Goal: Complete application form

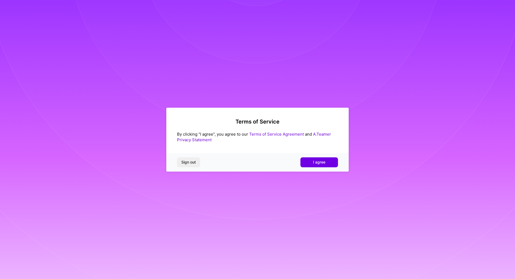
click at [269, 134] on link "Terms of Service Agreement" at bounding box center [276, 134] width 55 height 5
click at [313, 159] on button "I agree" at bounding box center [320, 162] width 38 height 10
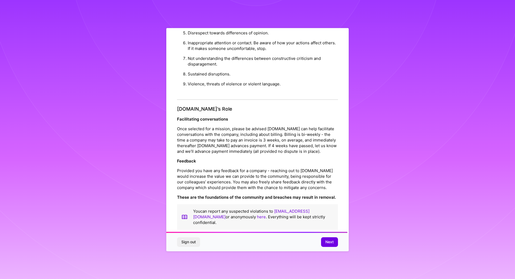
scroll to position [547, 0]
click at [327, 245] on button "Next" at bounding box center [329, 242] width 17 height 10
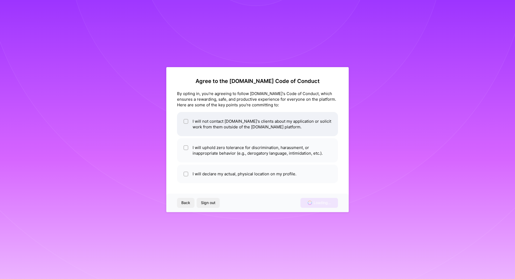
click at [198, 128] on li "I will not contact [DOMAIN_NAME]'s clients about my application or solicit work…" at bounding box center [257, 124] width 161 height 24
checkbox input "true"
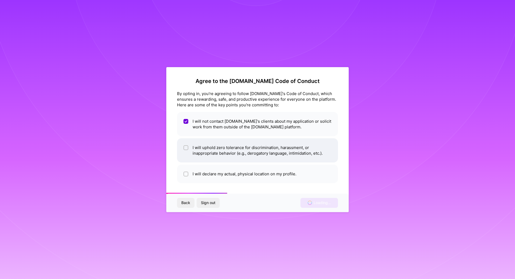
click at [241, 155] on li "I will uphold zero tolerance for discrimination, harassment, or inappropriate b…" at bounding box center [257, 150] width 161 height 24
click at [195, 154] on li "I will uphold zero tolerance for discrimination, harassment, or inappropriate b…" at bounding box center [257, 150] width 161 height 24
checkbox input "true"
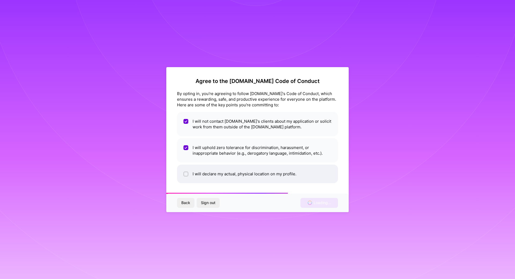
click at [243, 176] on li "I will declare my actual, physical location on my profile." at bounding box center [257, 174] width 161 height 19
checkbox input "true"
click at [191, 203] on button "Back" at bounding box center [185, 203] width 17 height 10
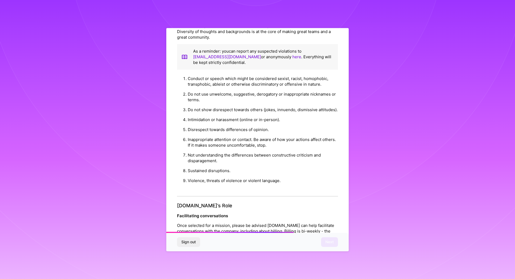
scroll to position [547, 0]
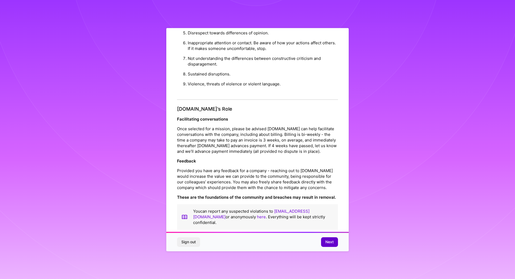
click at [321, 244] on button "Next" at bounding box center [329, 242] width 17 height 10
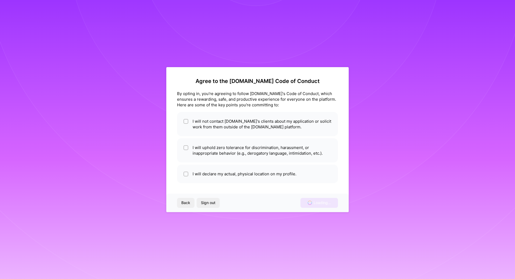
scroll to position [0, 0]
click at [200, 125] on li "I will not contact [DOMAIN_NAME]'s clients about my application or solicit work…" at bounding box center [257, 124] width 161 height 24
checkbox input "true"
click at [207, 151] on li "I will uphold zero tolerance for discrimination, harassment, or inappropriate b…" at bounding box center [257, 150] width 161 height 24
checkbox input "true"
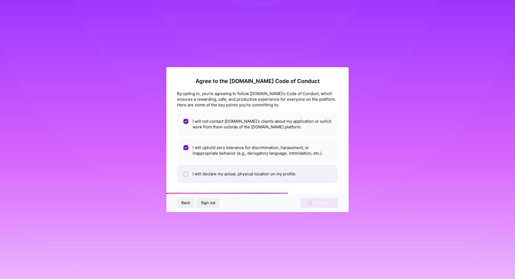
click at [210, 172] on li "I will declare my actual, physical location on my profile." at bounding box center [257, 174] width 161 height 19
checkbox input "true"
click at [205, 203] on span "Sign out" at bounding box center [208, 202] width 14 height 5
click at [182, 205] on span "Back" at bounding box center [185, 202] width 9 height 5
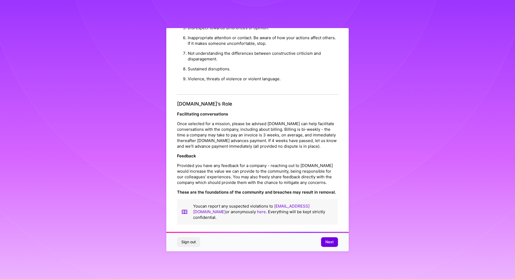
scroll to position [8, 0]
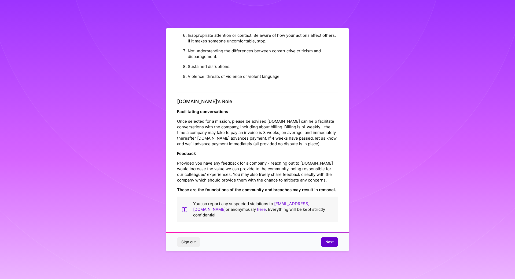
click at [329, 241] on span "Next" at bounding box center [330, 241] width 8 height 5
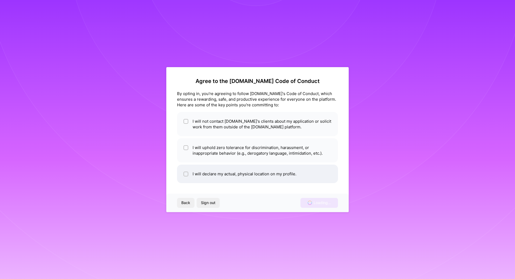
click at [272, 179] on li "I will declare my actual, physical location on my profile." at bounding box center [257, 174] width 161 height 19
checkbox input "true"
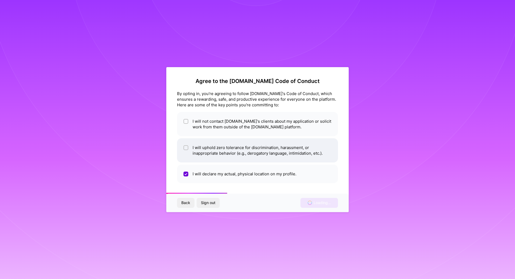
click at [277, 155] on li "I will uphold zero tolerance for discrimination, harassment, or inappropriate b…" at bounding box center [257, 150] width 161 height 24
checkbox input "true"
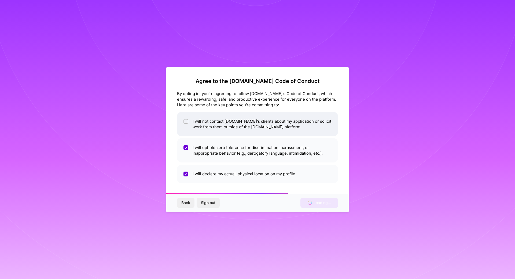
click at [269, 125] on li "I will not contact [DOMAIN_NAME]'s clients about my application or solicit work…" at bounding box center [257, 124] width 161 height 24
checkbox input "true"
click at [323, 203] on div "Back Sign out Loading..." at bounding box center [257, 203] width 183 height 18
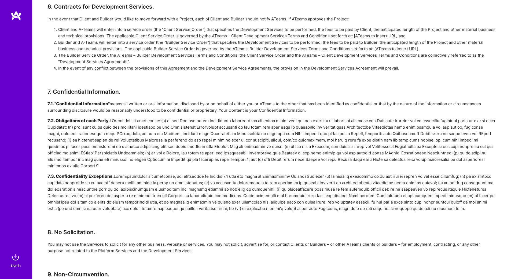
scroll to position [698, 0]
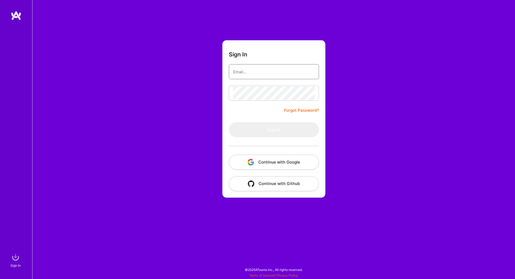
click at [259, 73] on input "email" at bounding box center [274, 72] width 82 height 14
type input "[EMAIL_ADDRESS][DOMAIN_NAME]"
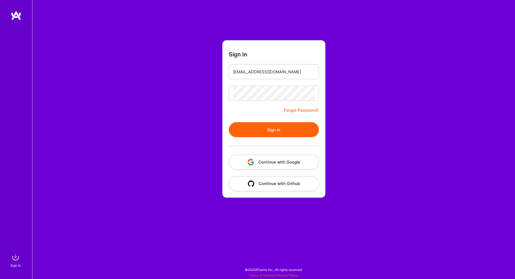
click at [259, 131] on button "Sign In" at bounding box center [274, 129] width 90 height 15
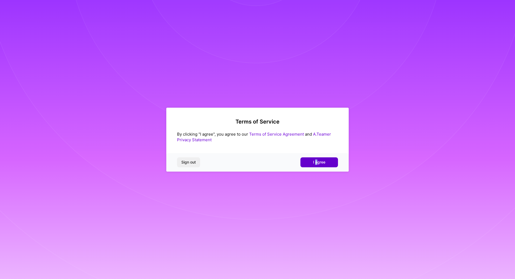
click at [316, 158] on div "Sign out I agree" at bounding box center [257, 162] width 183 height 18
click at [316, 161] on span "I agree" at bounding box center [319, 161] width 12 height 5
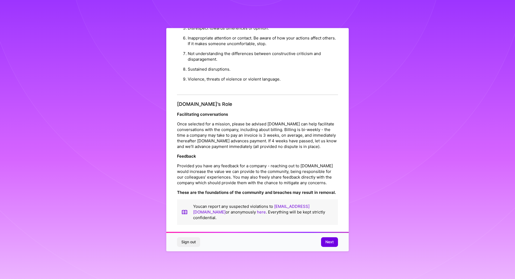
scroll to position [8, 0]
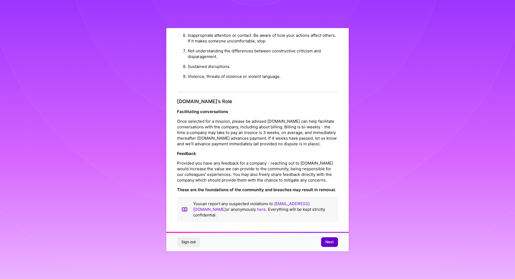
click at [323, 242] on button "Next" at bounding box center [329, 242] width 17 height 10
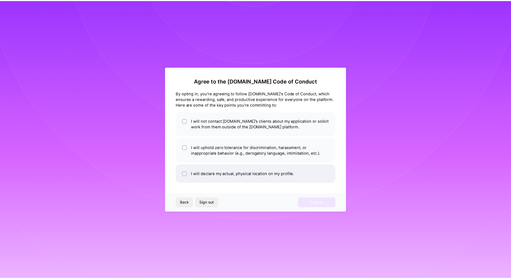
scroll to position [0, 0]
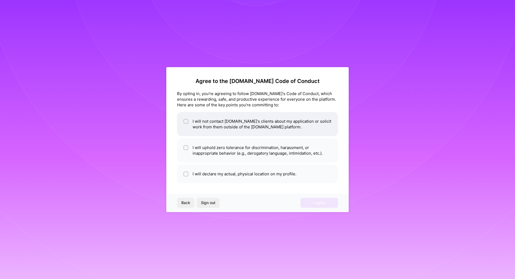
click at [237, 124] on li "I will not contact [DOMAIN_NAME]'s clients about my application or solicit work…" at bounding box center [257, 124] width 161 height 24
checkbox input "true"
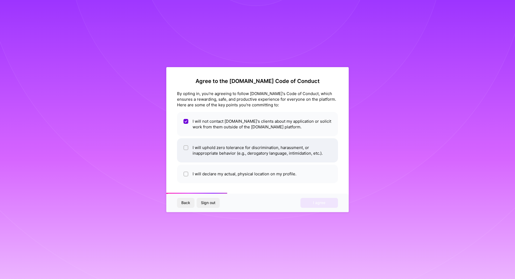
click at [232, 145] on li "I will uphold zero tolerance for discrimination, harassment, or inappropriate b…" at bounding box center [257, 150] width 161 height 24
checkbox input "true"
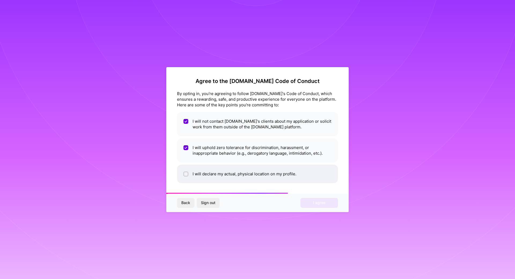
click at [235, 174] on li "I will declare my actual, physical location on my profile." at bounding box center [257, 174] width 161 height 19
checkbox input "true"
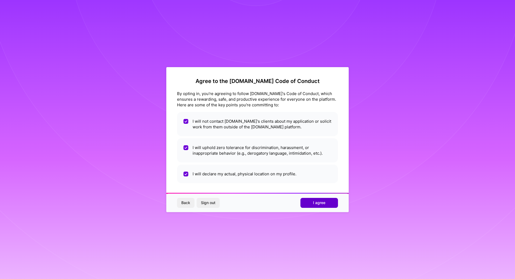
click at [319, 203] on span "I agree" at bounding box center [319, 202] width 12 height 5
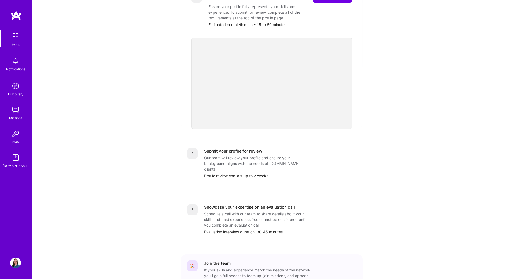
scroll to position [129, 0]
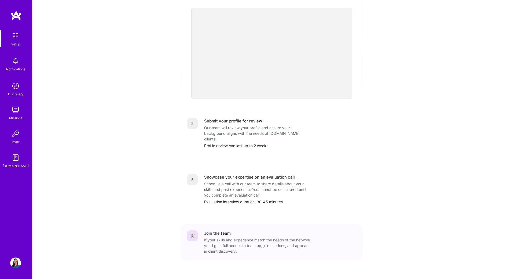
click at [17, 119] on div "Missions" at bounding box center [15, 118] width 13 height 6
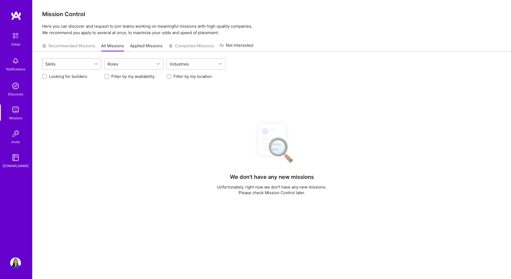
click at [88, 63] on div "Skills" at bounding box center [67, 64] width 50 height 11
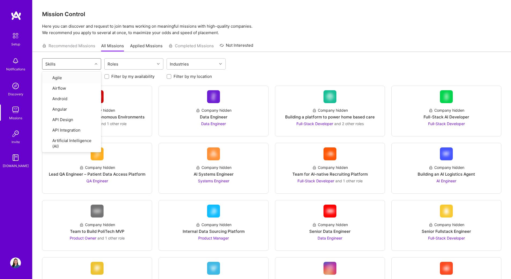
click at [133, 64] on div "Roles" at bounding box center [130, 64] width 50 height 11
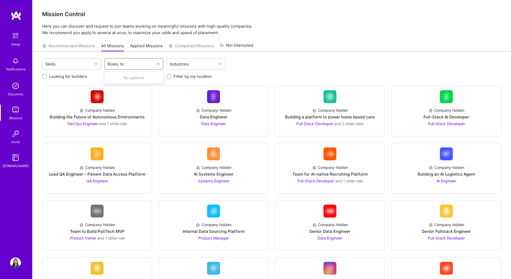
type input "t"
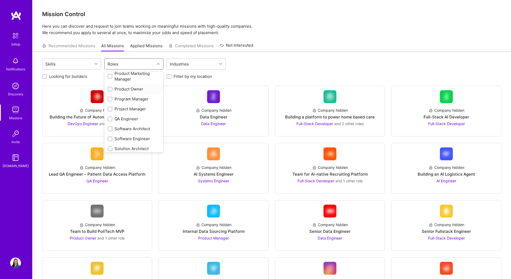
scroll to position [242, 0]
click at [130, 112] on div "QA Engineer" at bounding box center [134, 111] width 53 height 6
checkbox input "true"
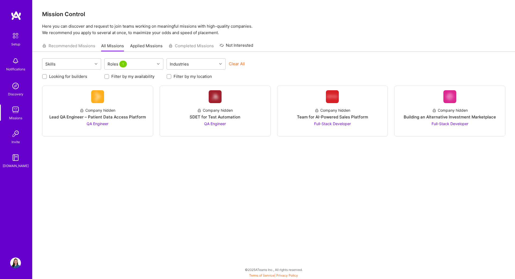
click at [186, 170] on div "Skills Roles 1 Industries Clear All Looking for builders Filter by my availabil…" at bounding box center [273, 163] width 483 height 223
click at [101, 124] on span "QA Engineer" at bounding box center [98, 123] width 22 height 5
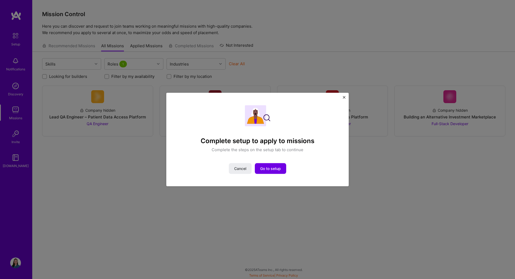
click at [346, 97] on div "Complete setup to apply to missions Complete the steps on the setup tab to cont…" at bounding box center [257, 140] width 183 height 94
click at [344, 98] on img "Close" at bounding box center [344, 97] width 3 height 3
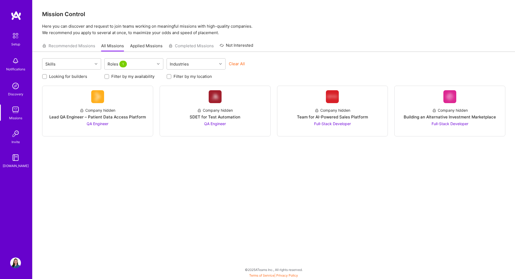
click at [14, 263] on img at bounding box center [15, 262] width 11 height 11
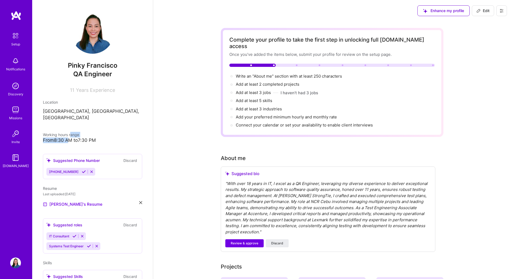
click at [71, 132] on div "Working hours range From 8:30 AM to 7:30 PM" at bounding box center [92, 137] width 99 height 11
click at [74, 132] on span "Working hours range" at bounding box center [61, 134] width 36 height 5
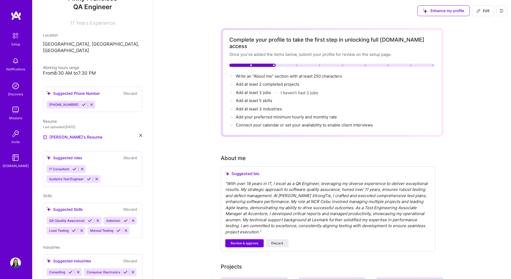
scroll to position [81, 0]
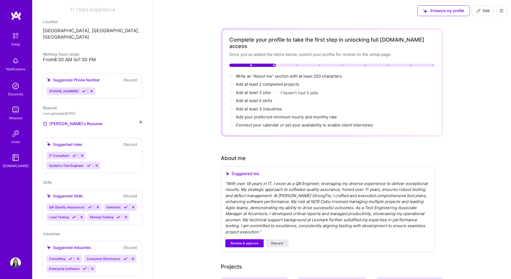
click at [82, 89] on icon at bounding box center [84, 91] width 4 height 4
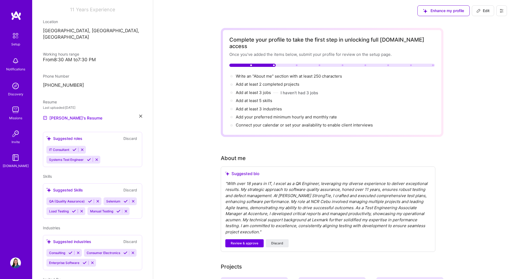
drag, startPoint x: 75, startPoint y: 204, endPoint x: 77, endPoint y: 224, distance: 20.2
click at [131, 203] on icon at bounding box center [133, 201] width 4 height 4
click at [82, 209] on icon at bounding box center [82, 211] width 4 height 4
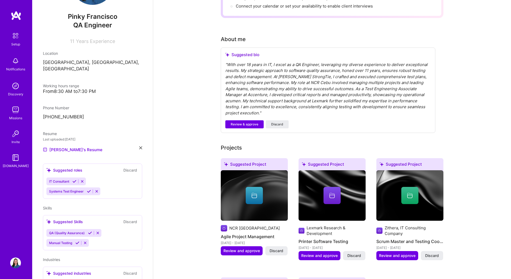
scroll to position [107, 0]
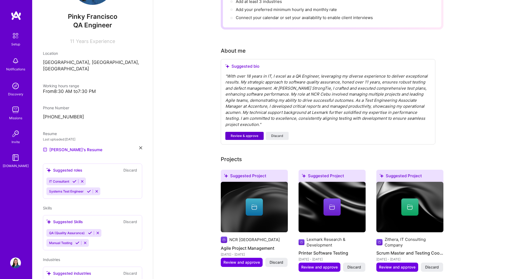
click at [251, 133] on span "Review & approve" at bounding box center [245, 135] width 28 height 5
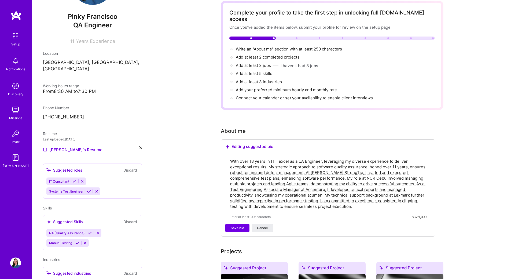
scroll to position [27, 0]
drag, startPoint x: 284, startPoint y: 157, endPoint x: 403, endPoint y: 157, distance: 119.2
click at [403, 158] on textarea "With over 18 years in IT, I excel as a QA Engineer, leveraging my diverse exper…" at bounding box center [328, 184] width 197 height 52
drag, startPoint x: 272, startPoint y: 162, endPoint x: 407, endPoint y: 162, distance: 135.0
click at [407, 162] on textarea "With over 18 years in IT, I excel as a QA Engineer, leveraging my diverse exper…" at bounding box center [328, 184] width 197 height 52
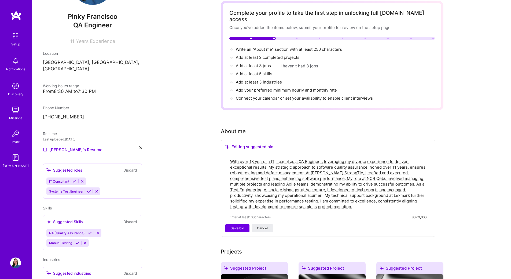
drag, startPoint x: 251, startPoint y: 166, endPoint x: 415, endPoint y: 166, distance: 164.0
click at [415, 166] on textarea "With over 18 years in IT, I excel as a QA Engineer, leveraging my diverse exper…" at bounding box center [328, 184] width 197 height 52
drag, startPoint x: 278, startPoint y: 173, endPoint x: 388, endPoint y: 173, distance: 110.3
click at [388, 173] on textarea "With over 18 years in IT, I excel as a QA Engineer, leveraging my diverse exper…" at bounding box center [328, 184] width 197 height 52
drag, startPoint x: 298, startPoint y: 177, endPoint x: 410, endPoint y: 179, distance: 111.9
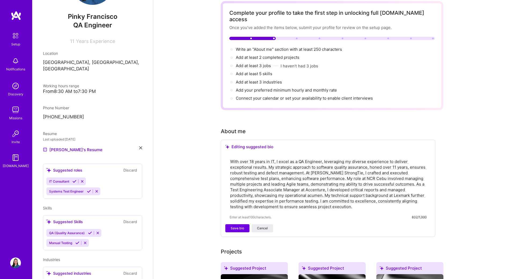
click at [410, 179] on textarea "With over 18 years in IT, I excel as a QA Engineer, leveraging my diverse exper…" at bounding box center [328, 184] width 197 height 52
drag, startPoint x: 267, startPoint y: 184, endPoint x: 380, endPoint y: 195, distance: 113.6
click at [399, 200] on textarea "With over 18 years in IT, I excel as a QA Engineer, leveraging my diverse exper…" at bounding box center [328, 184] width 197 height 52
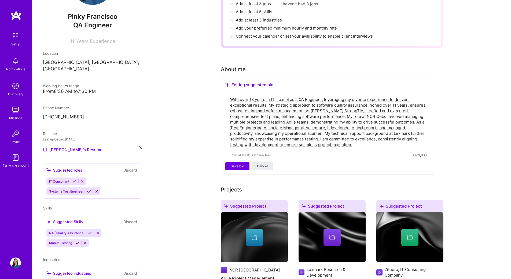
scroll to position [107, 0]
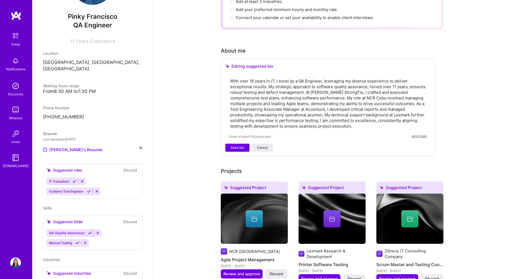
click at [318, 110] on textarea "With over 18 years in IT, I excel as a QA Engineer, leveraging my diverse exper…" at bounding box center [328, 104] width 197 height 52
drag, startPoint x: 339, startPoint y: 108, endPoint x: 419, endPoint y: 113, distance: 80.7
click at [419, 113] on textarea "With over 18 years in IT, I excel as a QA Engineer, leveraging my diverse exper…" at bounding box center [328, 104] width 197 height 52
click at [234, 145] on span "Save bio" at bounding box center [237, 147] width 13 height 5
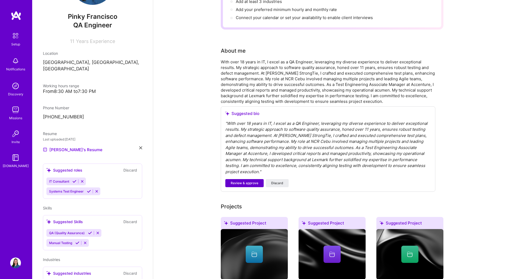
click at [246, 181] on span "Review & approve" at bounding box center [245, 183] width 28 height 5
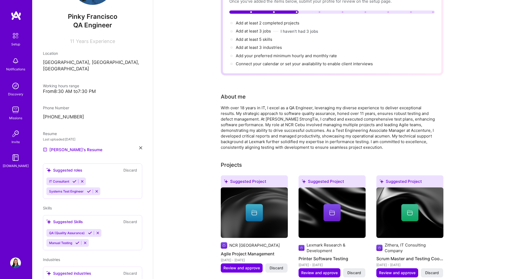
scroll to position [54, 0]
